Goal: Task Accomplishment & Management: Complete application form

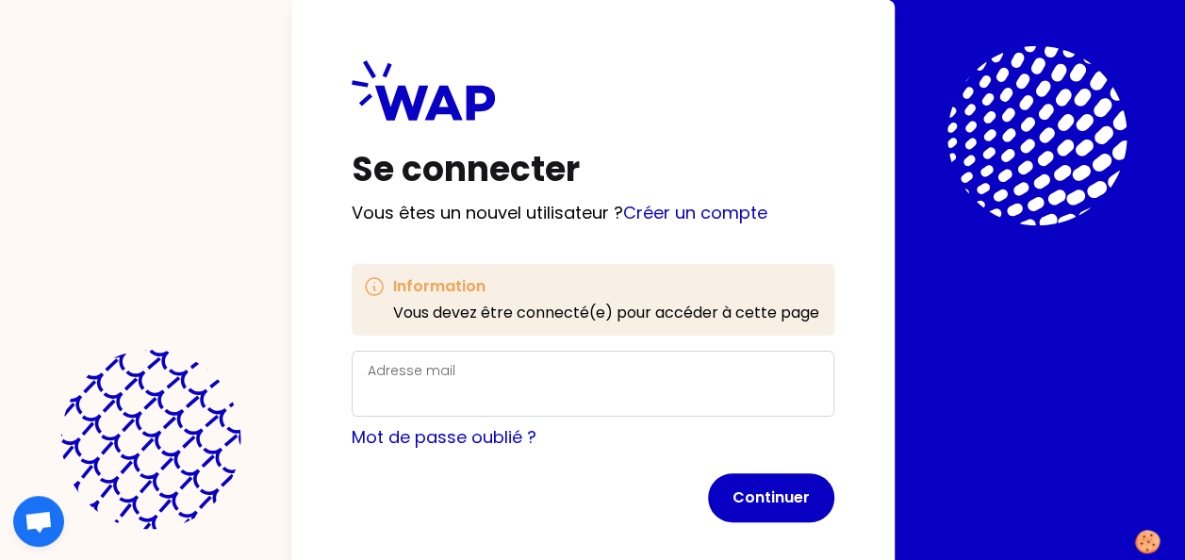
click at [479, 366] on div "Adresse mail" at bounding box center [593, 383] width 451 height 49
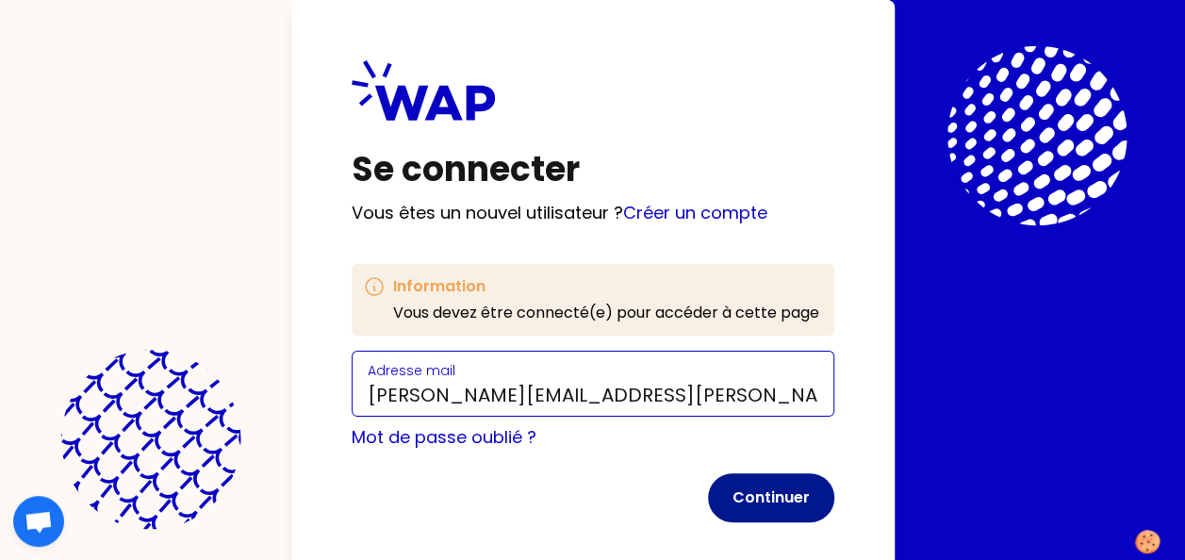
type input "[PERSON_NAME][EMAIL_ADDRESS][PERSON_NAME][DOMAIN_NAME]"
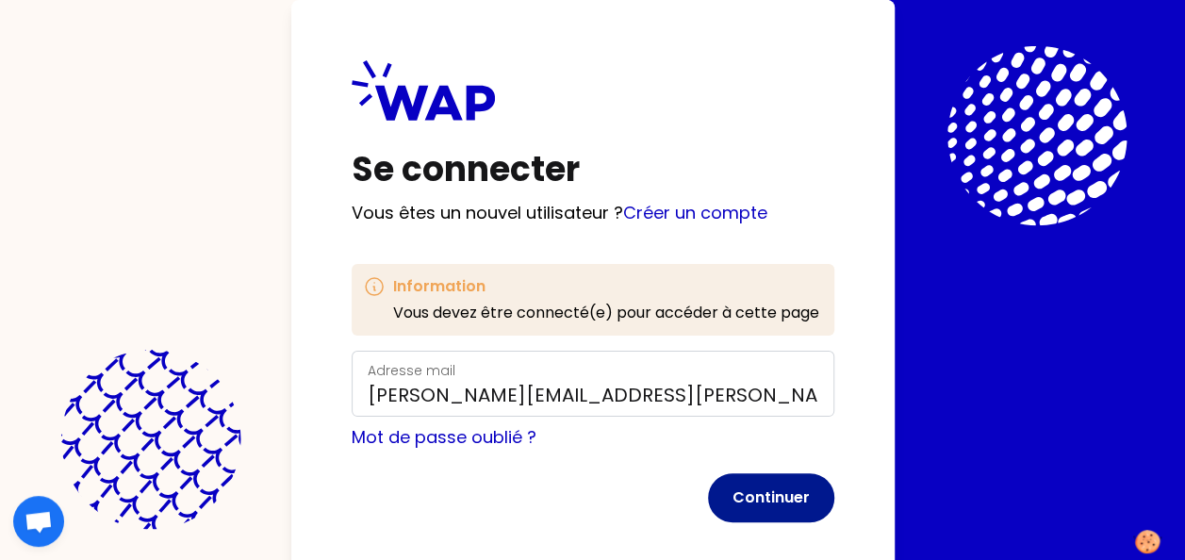
click at [771, 499] on button "Continuer" at bounding box center [771, 497] width 126 height 49
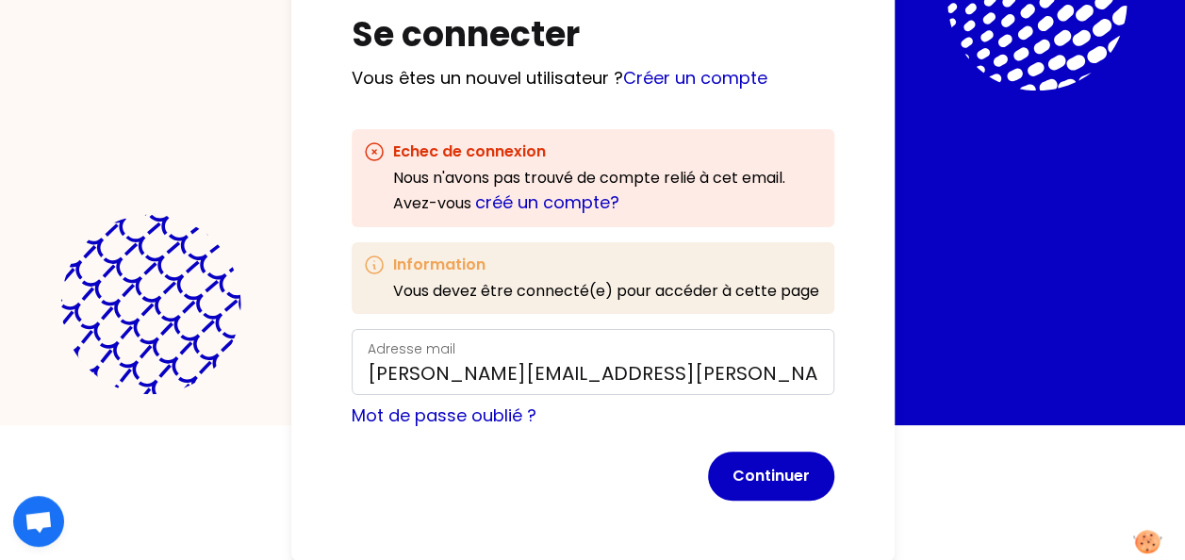
scroll to position [135, 0]
click at [560, 204] on link "créé un compte?" at bounding box center [547, 202] width 144 height 24
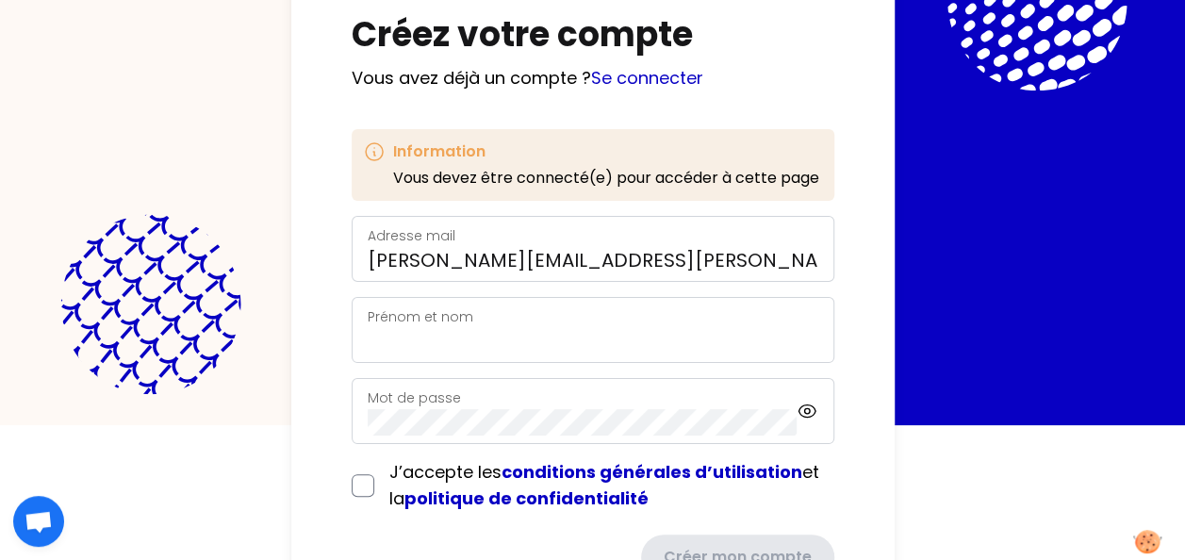
click at [409, 324] on div "Prénom et nom" at bounding box center [593, 329] width 451 height 49
click at [432, 400] on label "Mot de passe" at bounding box center [414, 397] width 93 height 19
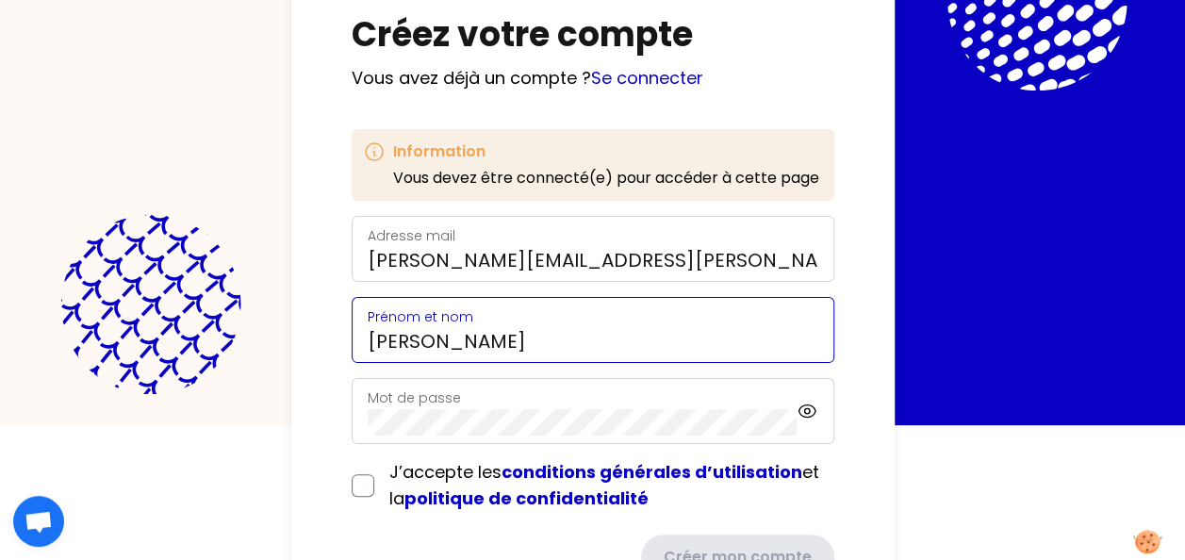
click at [473, 350] on input "[PERSON_NAME]" at bounding box center [593, 341] width 451 height 26
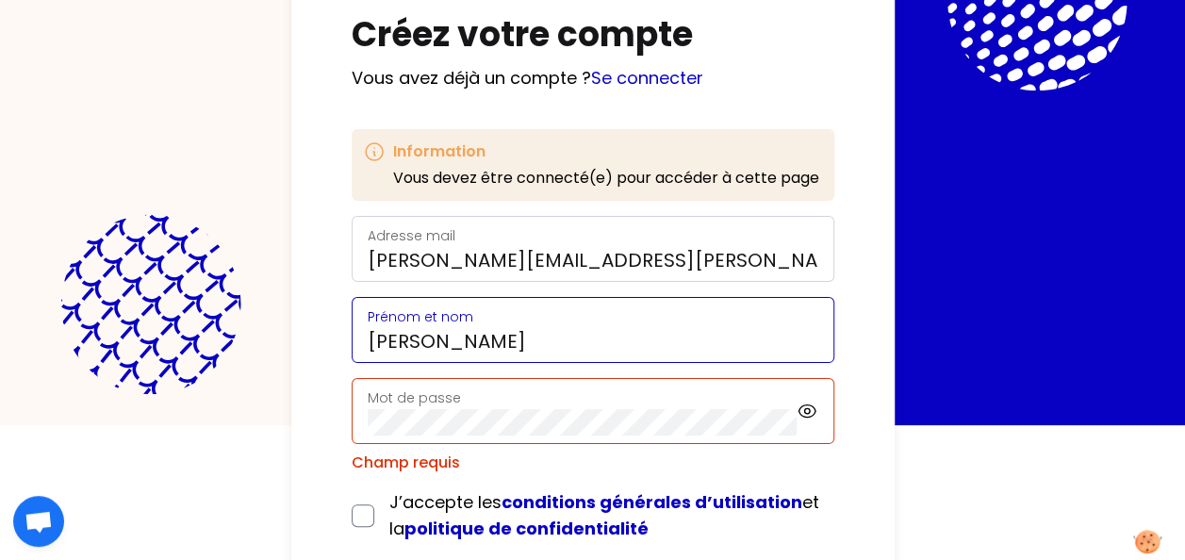
type input "[PERSON_NAME]"
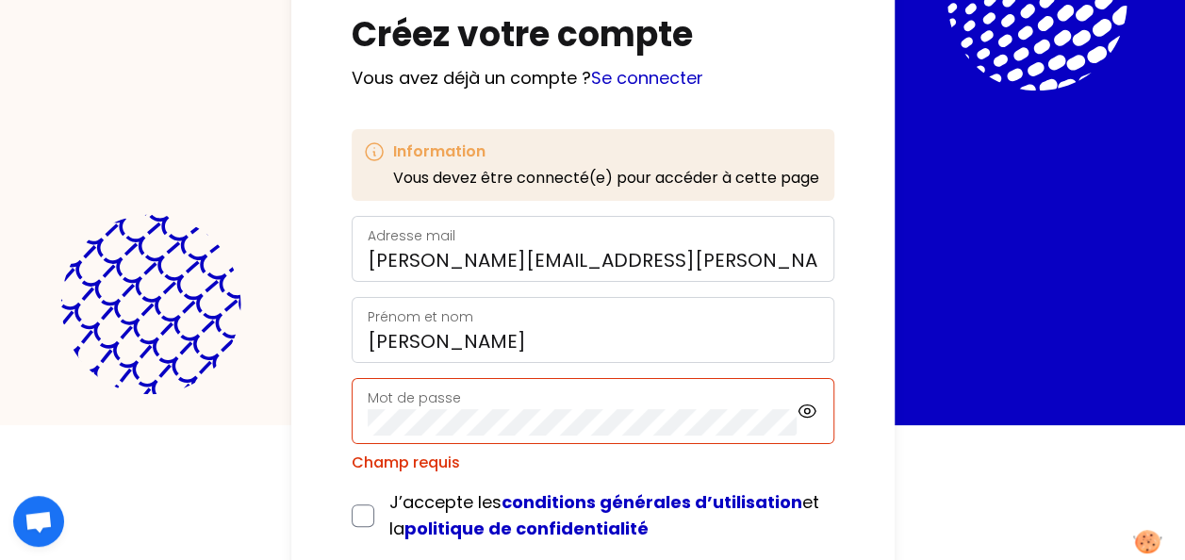
click at [434, 395] on label "Mot de passe" at bounding box center [414, 397] width 93 height 19
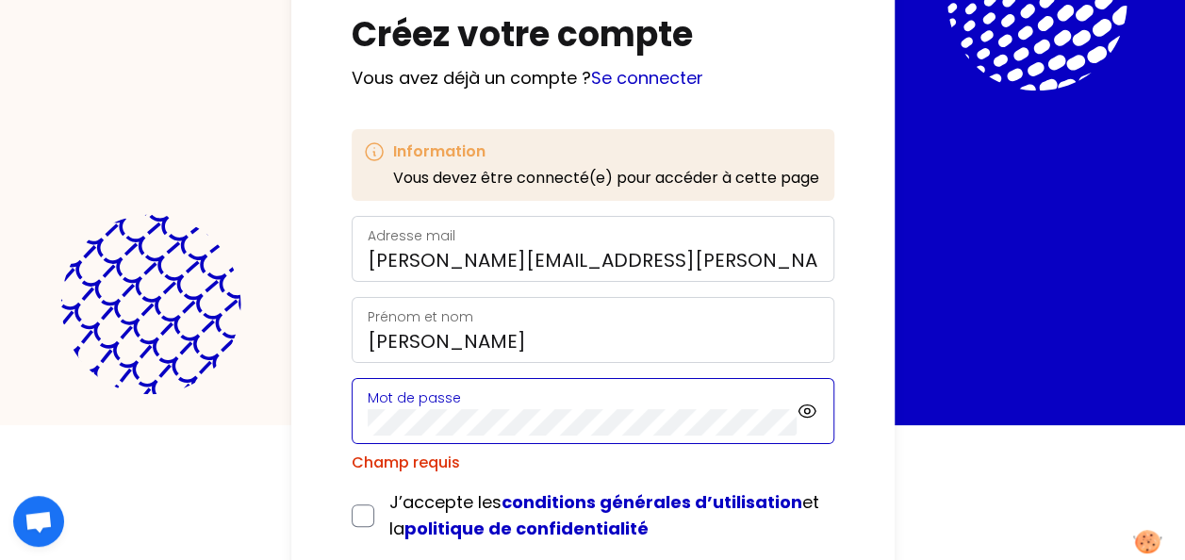
click at [0, 425] on com-1password-button at bounding box center [0, 425] width 0 height 0
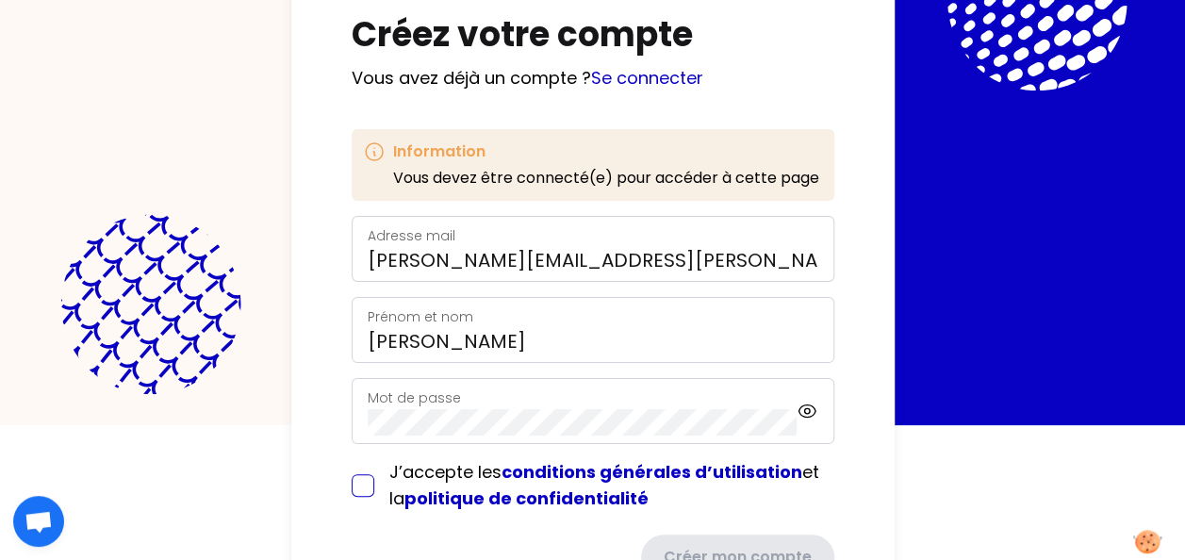
click at [363, 481] on input "checkbox" at bounding box center [363, 485] width 23 height 23
checkbox input "true"
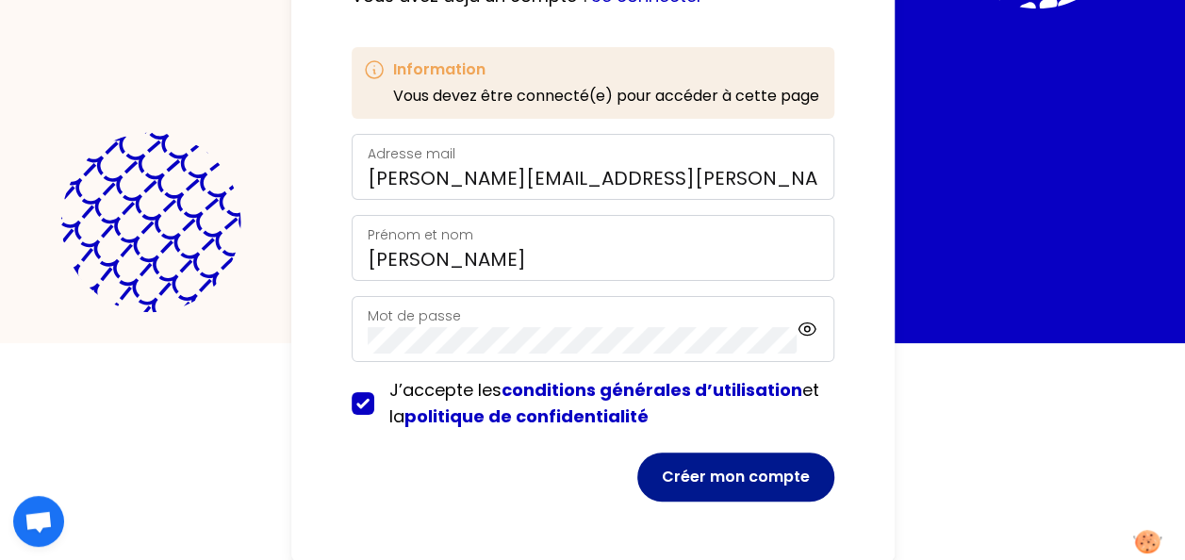
click at [734, 476] on button "Créer mon compte" at bounding box center [735, 477] width 197 height 49
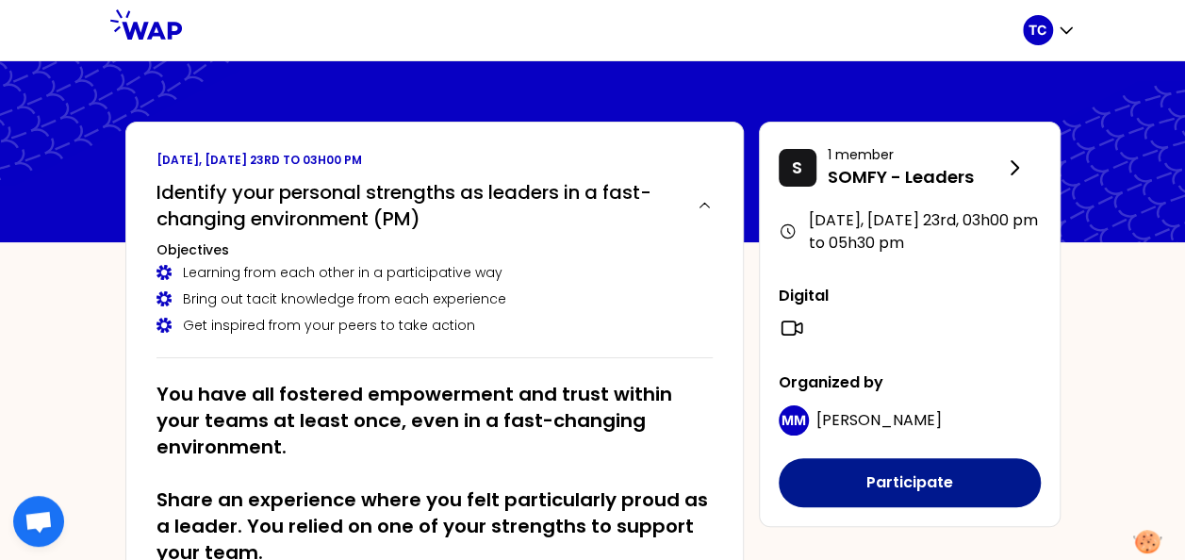
click at [903, 480] on button "Participate" at bounding box center [910, 482] width 262 height 49
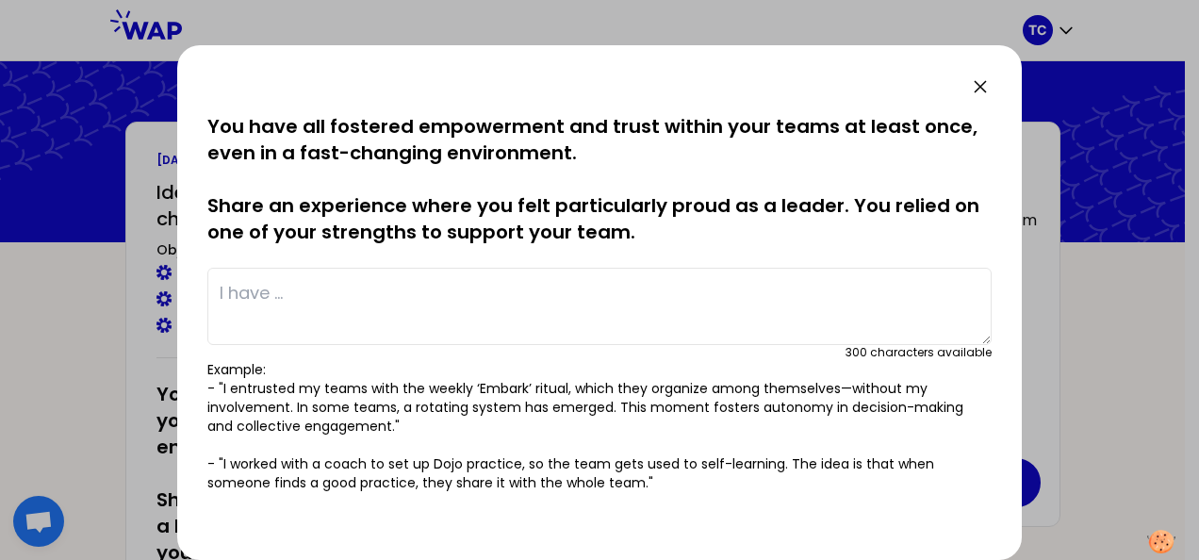
click at [980, 87] on icon at bounding box center [980, 86] width 11 height 11
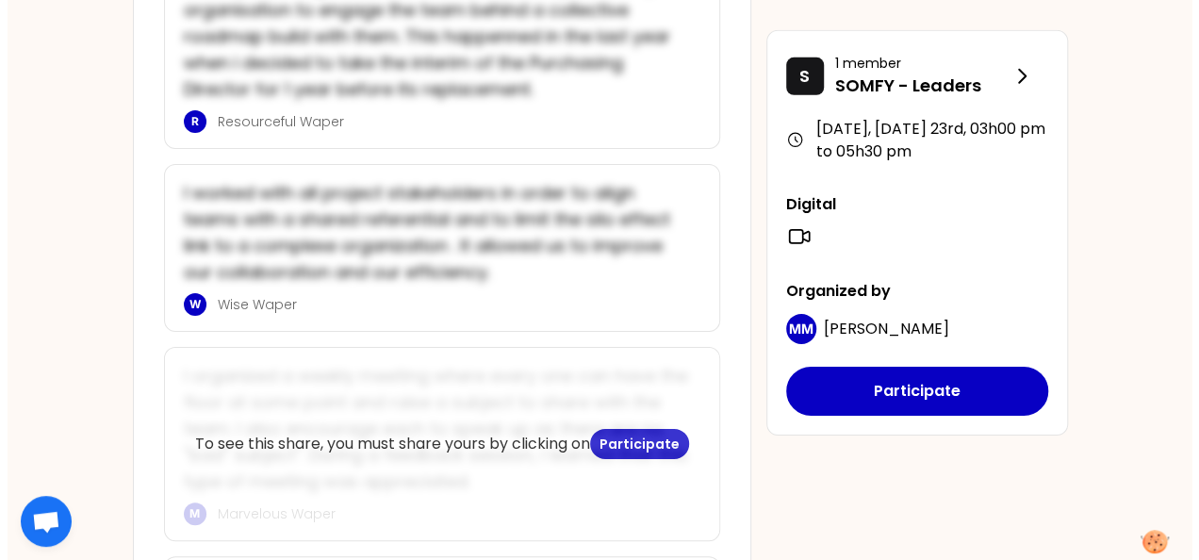
scroll to position [2810, 0]
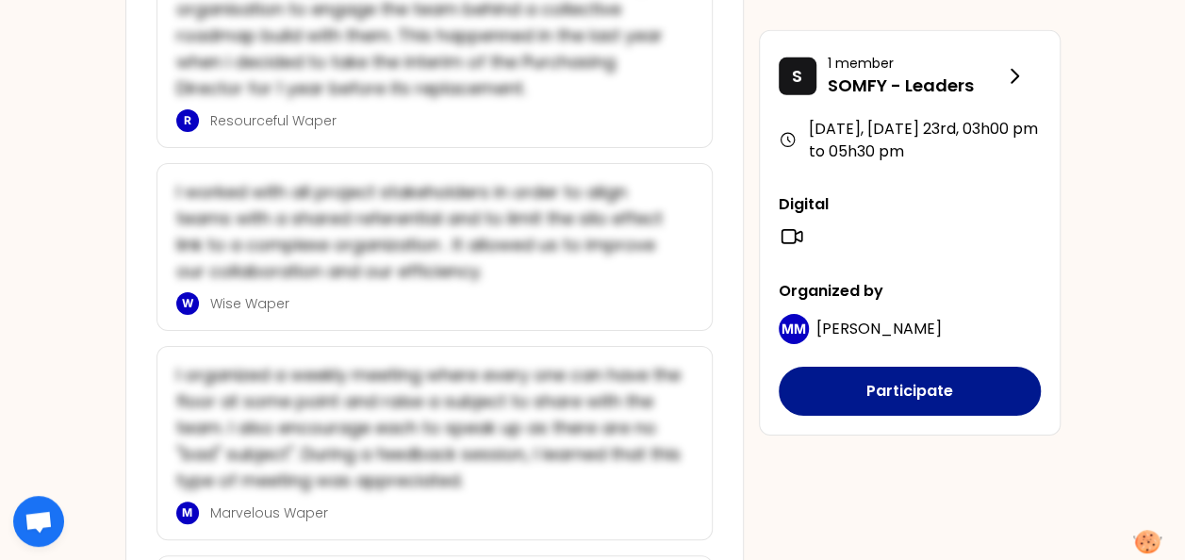
click at [939, 392] on button "Participate" at bounding box center [910, 391] width 262 height 49
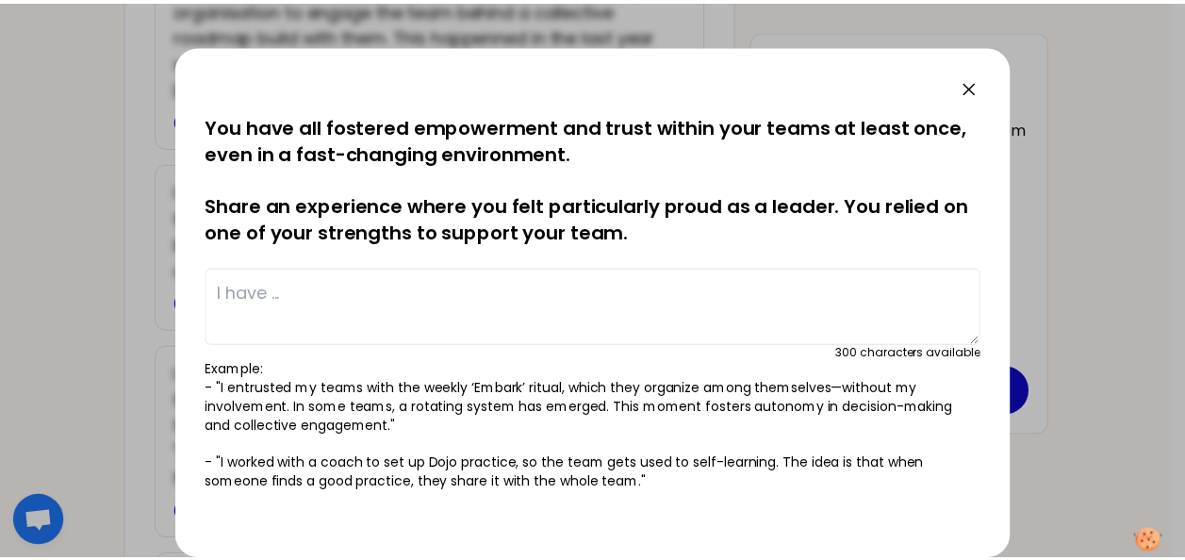
scroll to position [455, 0]
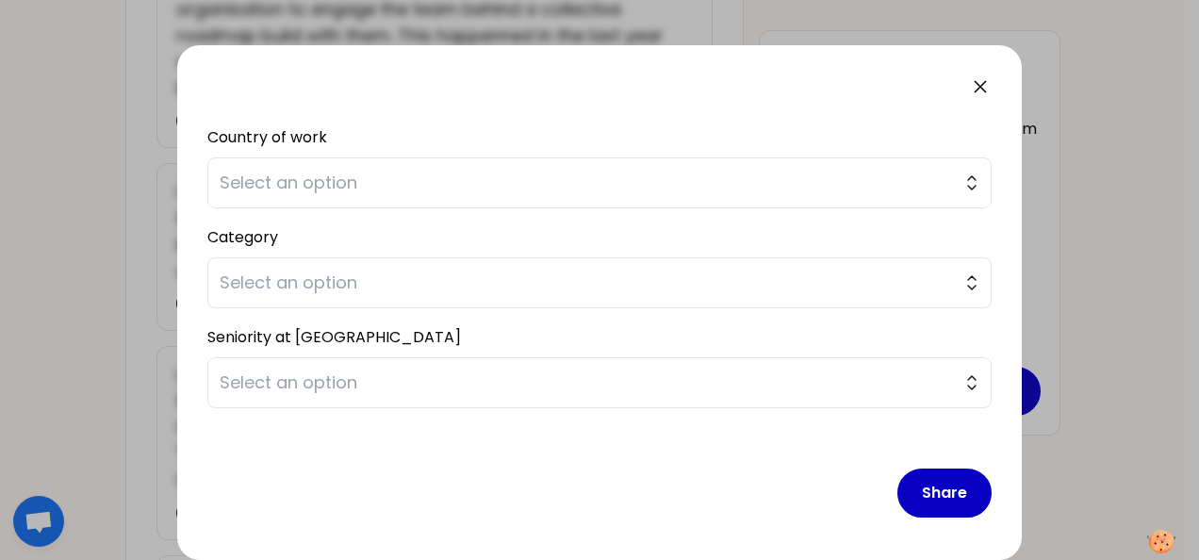
click at [979, 83] on icon at bounding box center [980, 86] width 23 height 23
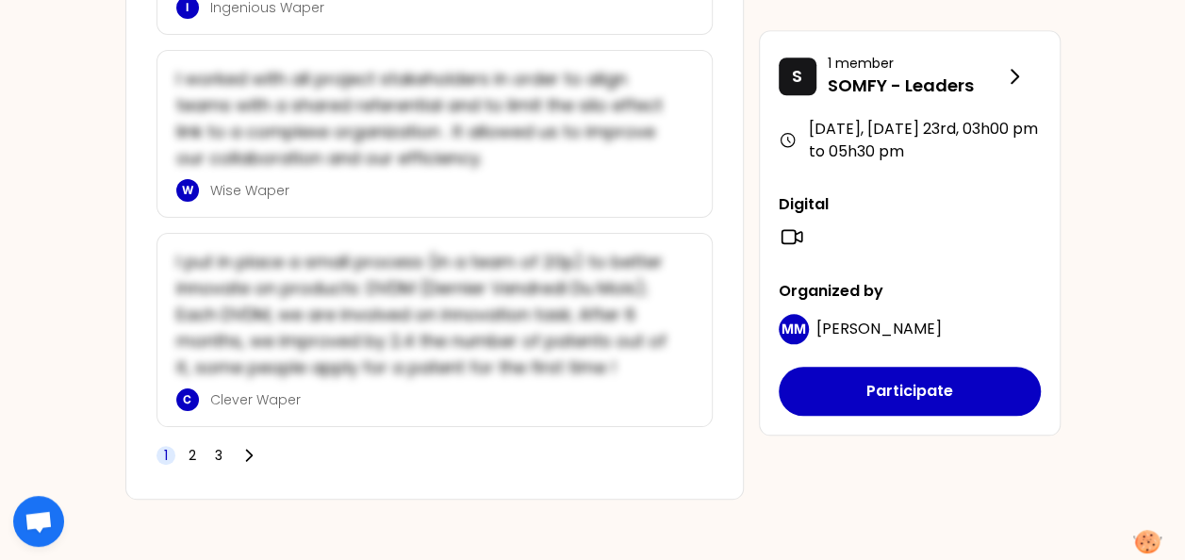
scroll to position [4345, 0]
